Goal: Information Seeking & Learning: Learn about a topic

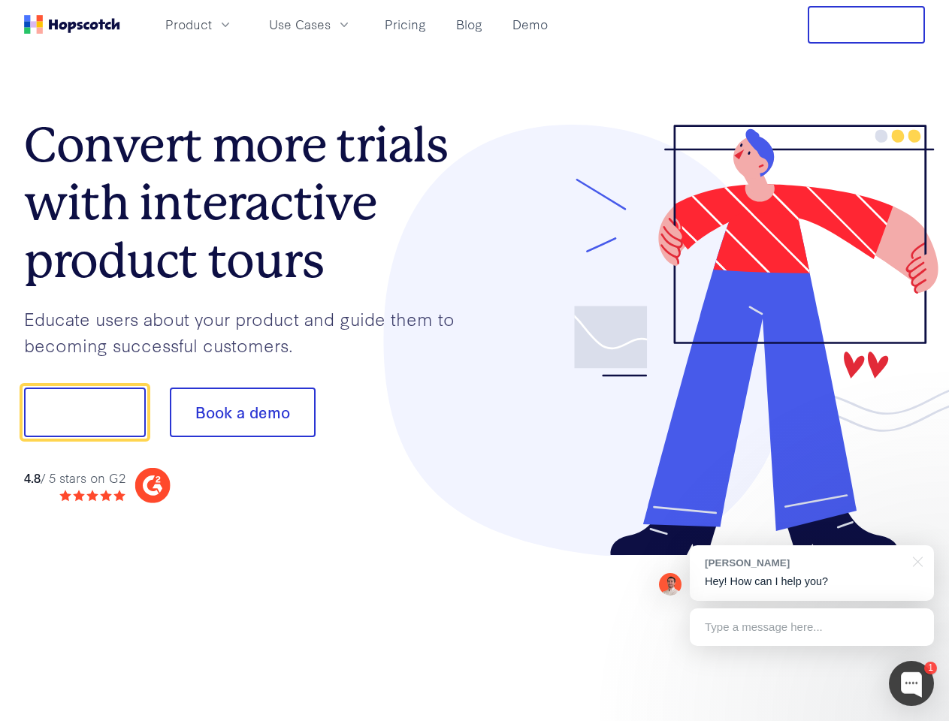
click at [475, 361] on div at bounding box center [700, 341] width 451 height 432
click at [212, 24] on span "Product" at bounding box center [188, 24] width 47 height 19
click at [331, 24] on span "Use Cases" at bounding box center [300, 24] width 62 height 19
click at [866, 25] on button "Free Trial" at bounding box center [866, 25] width 117 height 38
click at [84, 413] on button "Show me!" at bounding box center [85, 413] width 122 height 50
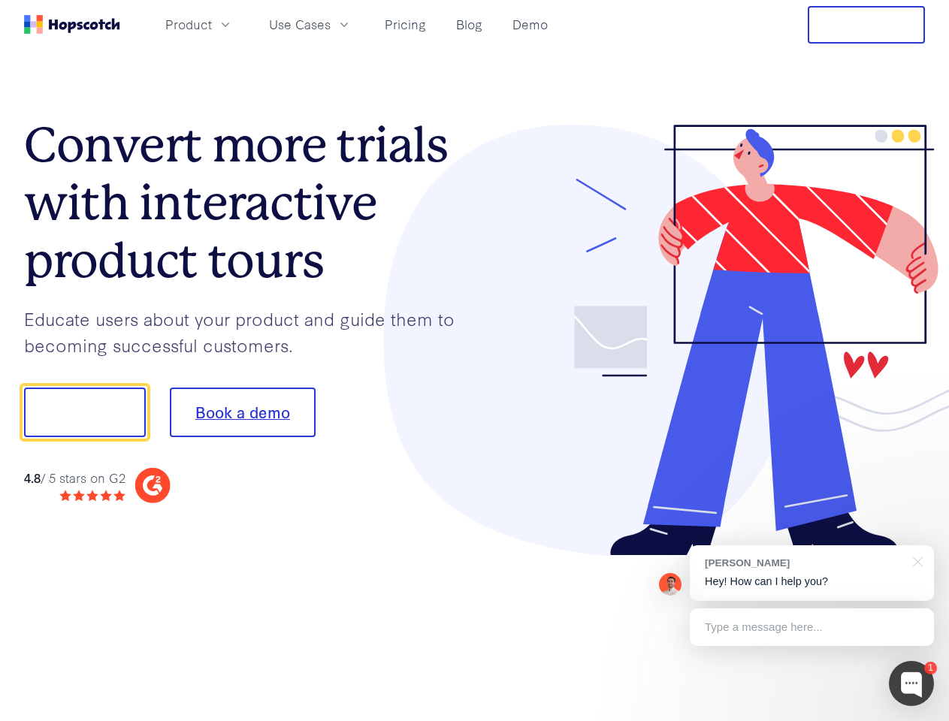
click at [242, 413] on button "Book a demo" at bounding box center [243, 413] width 146 height 50
click at [911, 684] on div at bounding box center [911, 683] width 45 height 45
click at [812, 573] on div "[PERSON_NAME] Hey! How can I help you?" at bounding box center [812, 574] width 244 height 56
click at [915, 561] on div at bounding box center [793, 410] width 282 height 501
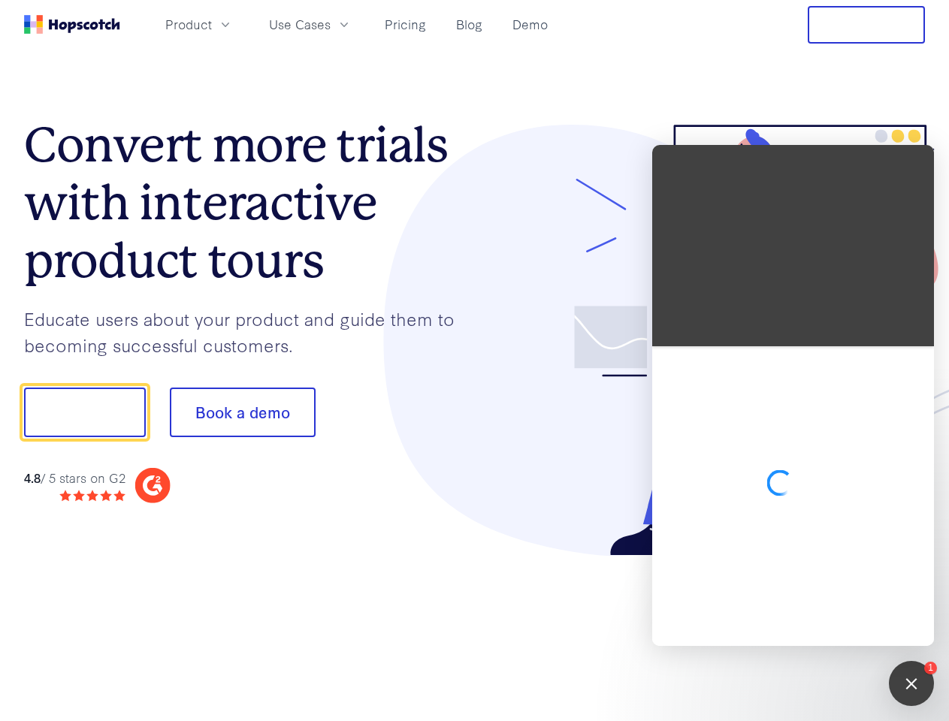
click at [812, 627] on div at bounding box center [793, 496] width 282 height 300
